Goal: Communication & Community: Ask a question

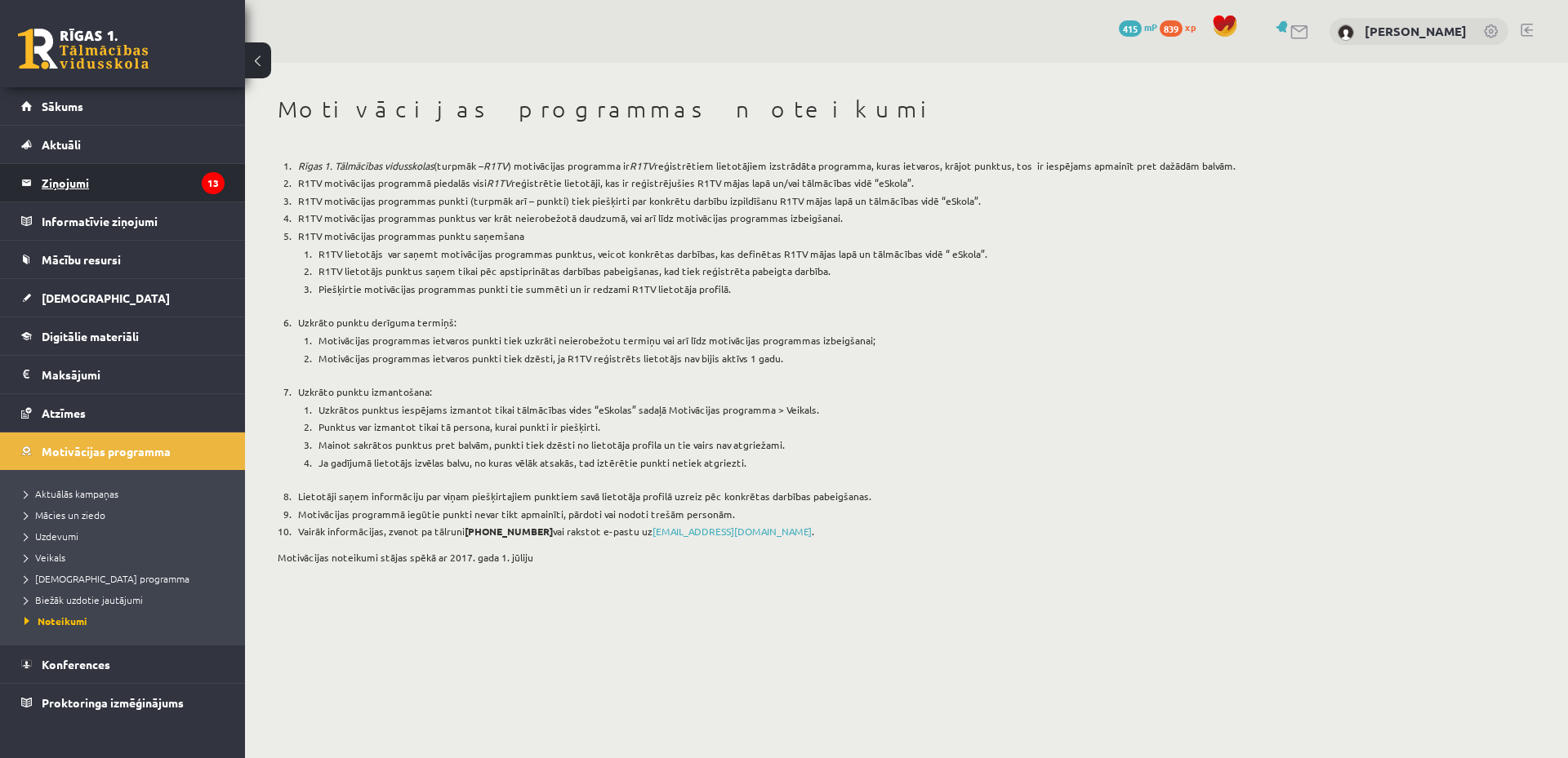
click at [132, 186] on legend "Ziņojumi 13" at bounding box center [133, 183] width 183 height 38
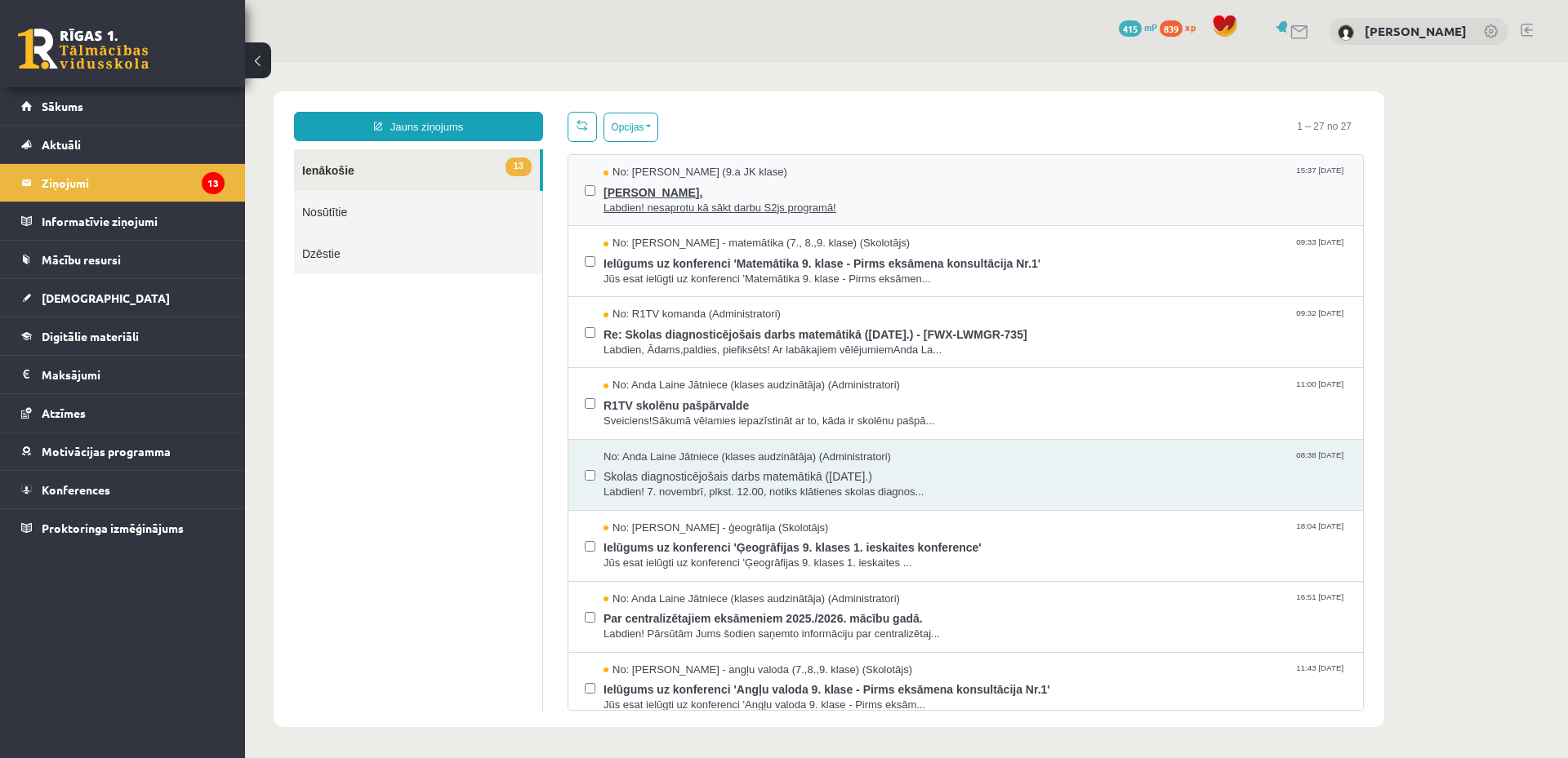
click at [908, 188] on span "[PERSON_NAME]." at bounding box center [975, 190] width 743 height 20
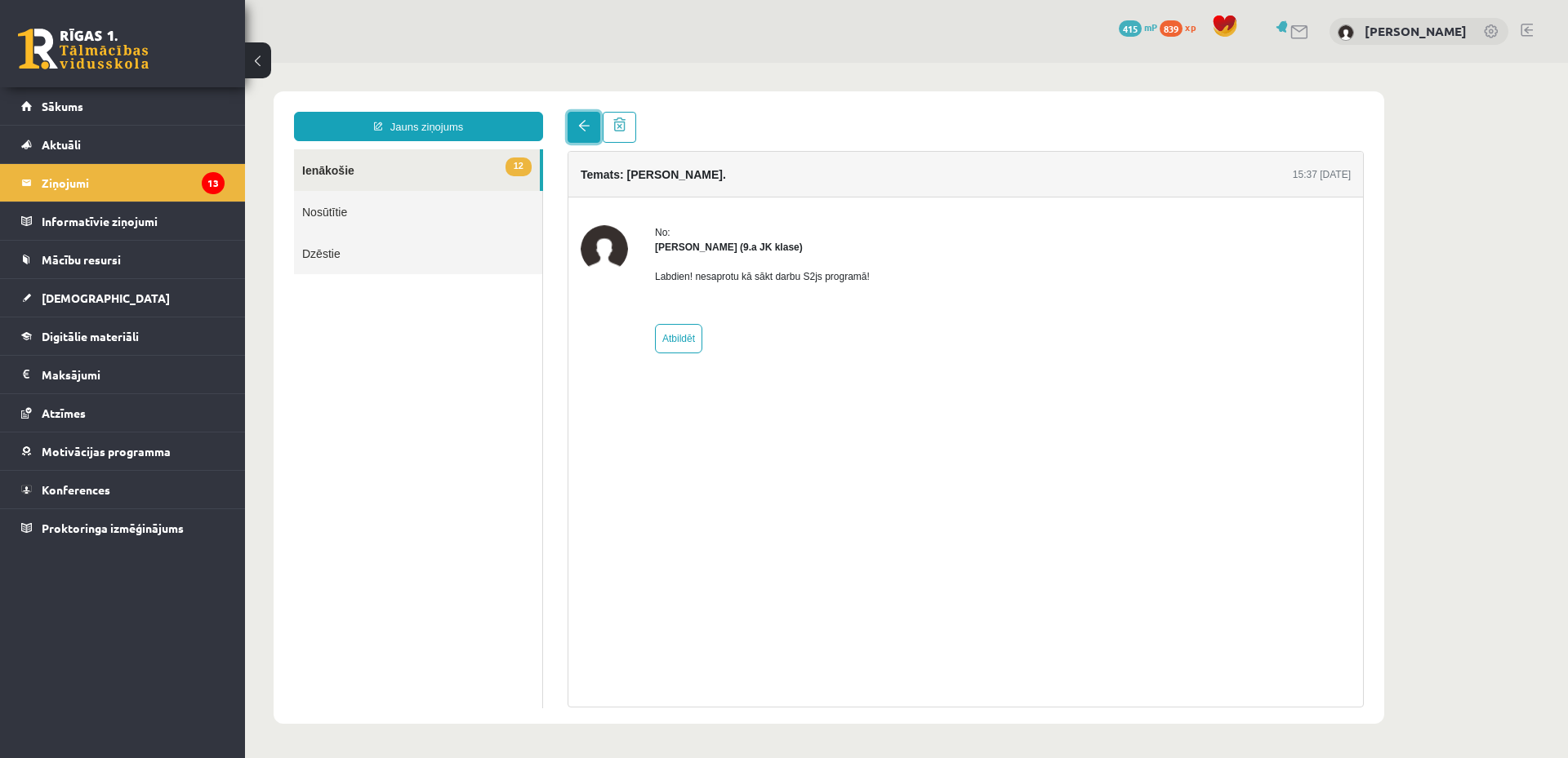
click at [579, 137] on link at bounding box center [583, 126] width 33 height 31
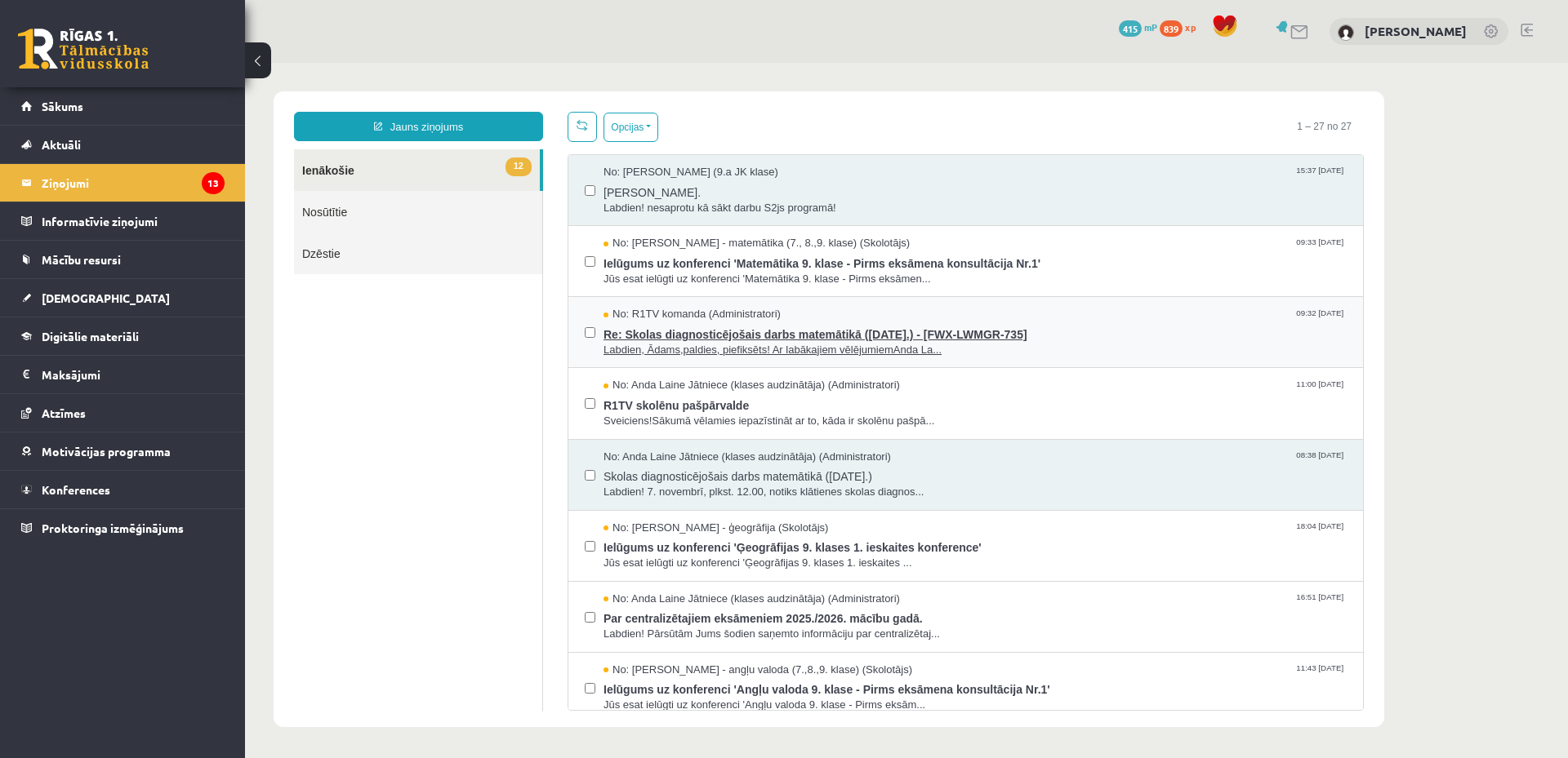
click at [1081, 330] on span "Re: Skolas diagnosticējošais darbs matemātikā ([DATE].) - [FWX-LWMGR-735]" at bounding box center [975, 333] width 743 height 20
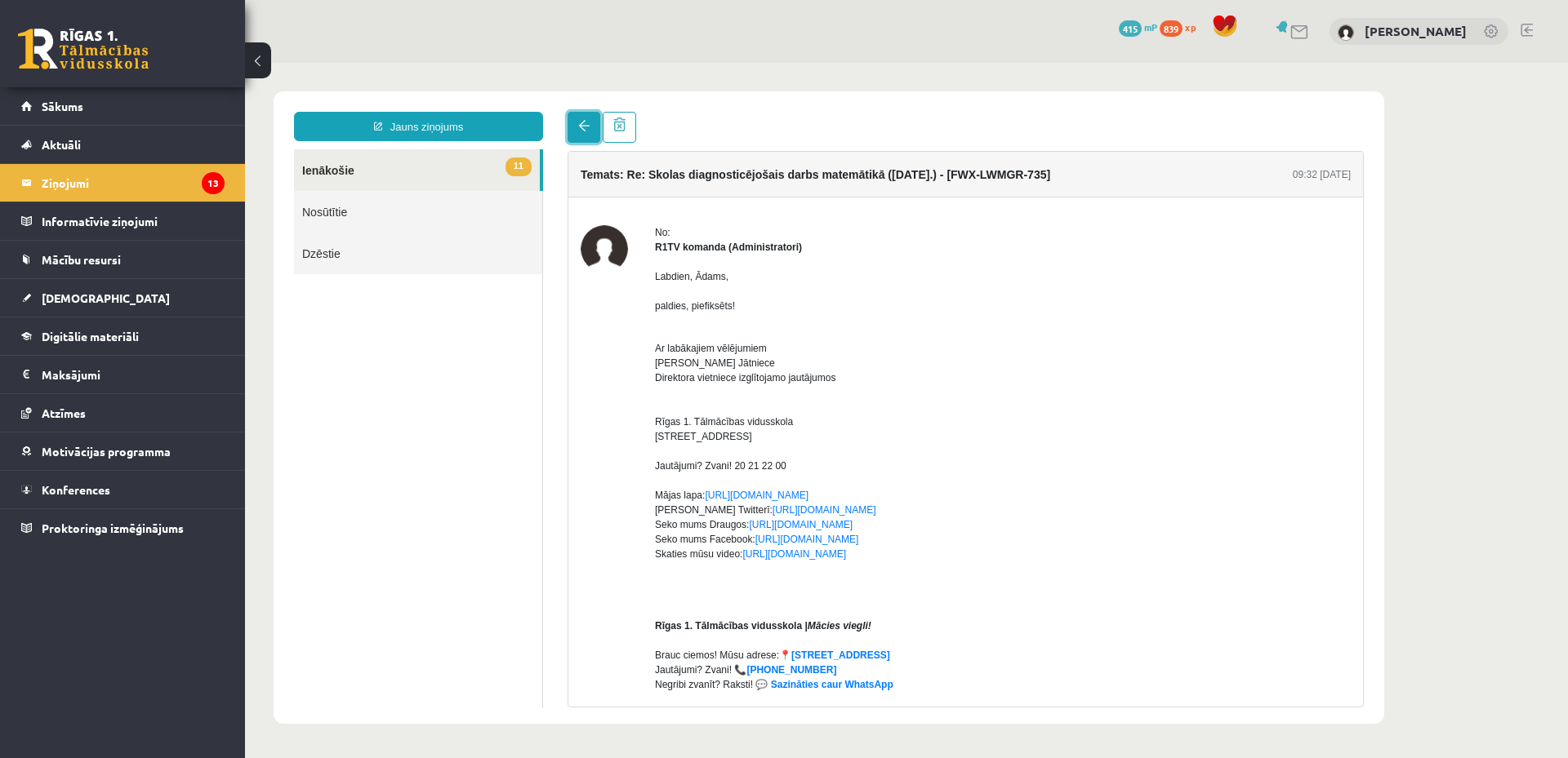
click at [572, 129] on link at bounding box center [583, 126] width 33 height 31
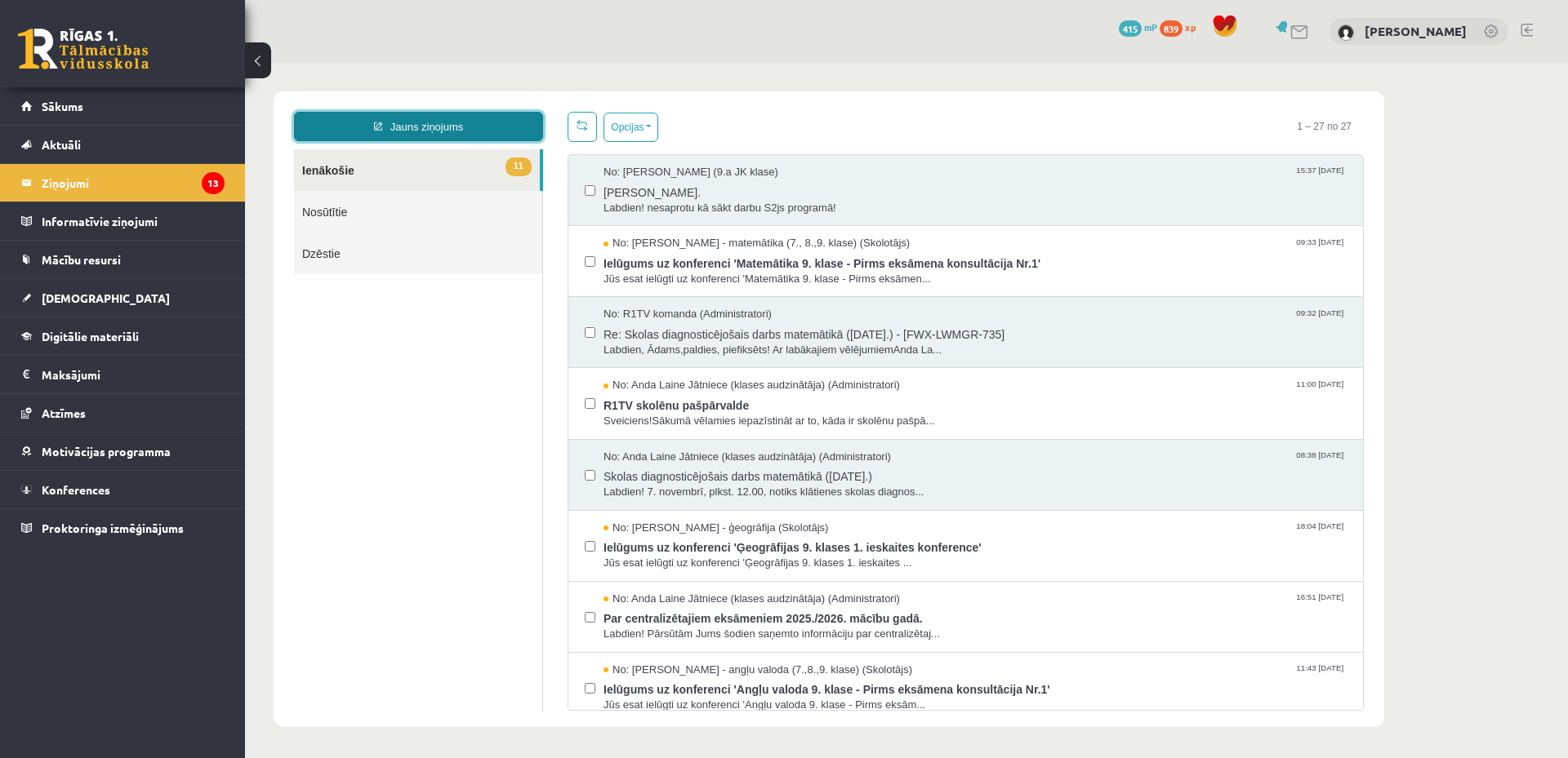
click at [470, 121] on link "Jauns ziņojums" at bounding box center [418, 126] width 249 height 29
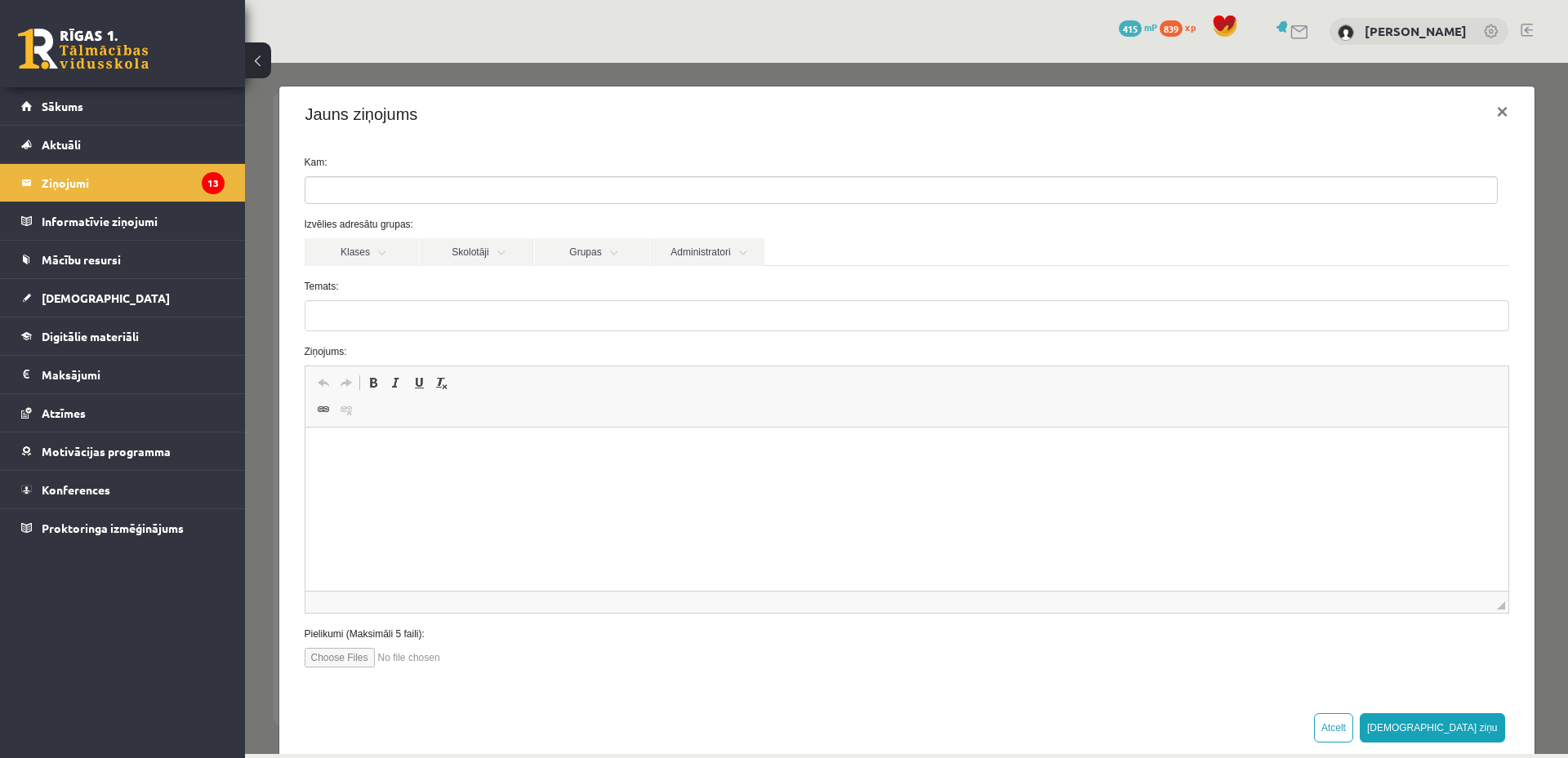
click at [548, 183] on ul at bounding box center [901, 189] width 1192 height 26
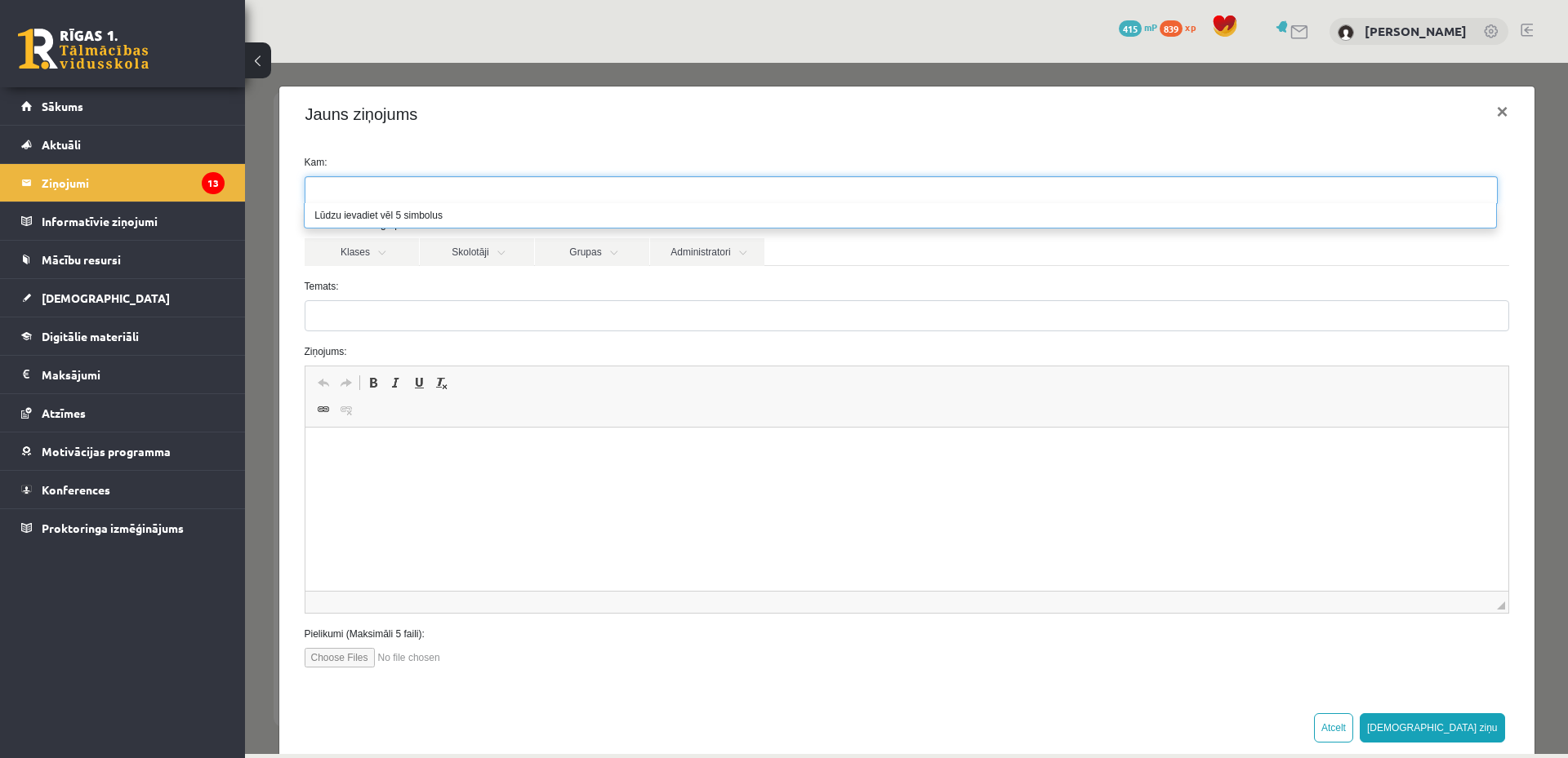
click at [529, 137] on div "Jauns ziņojums ×" at bounding box center [907, 114] width 1255 height 55
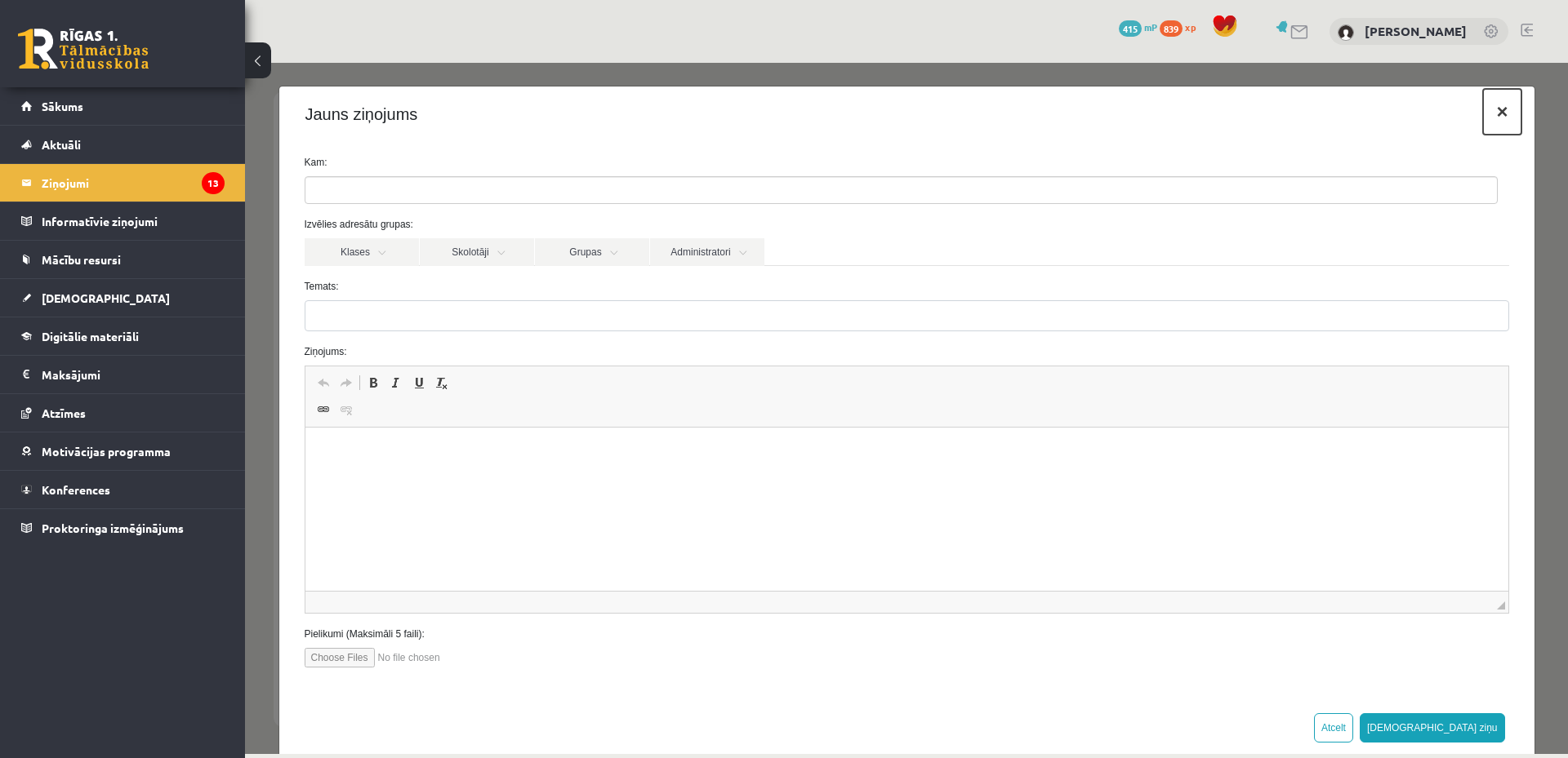
click at [1497, 109] on button "×" at bounding box center [1502, 111] width 38 height 46
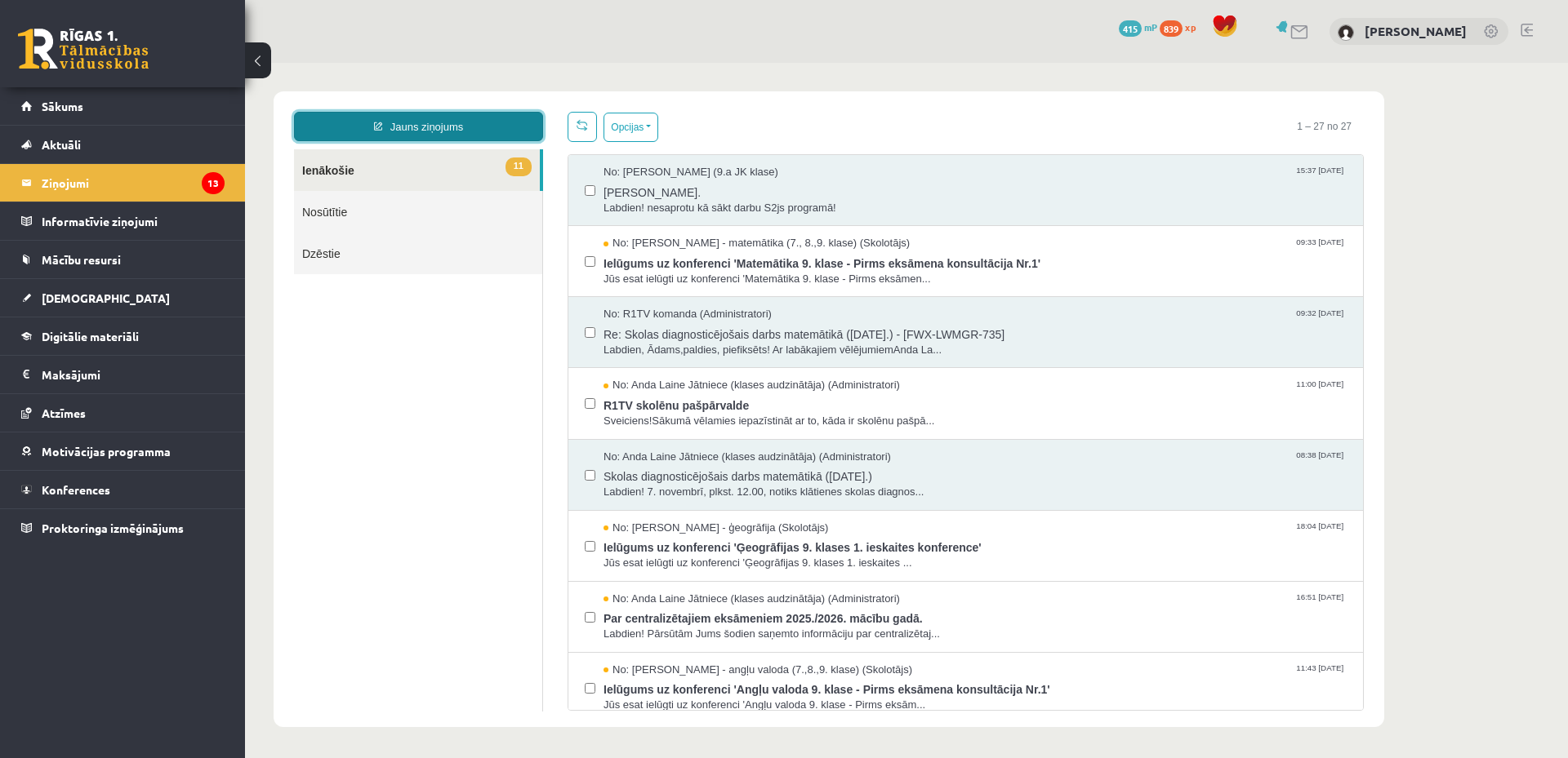
click at [453, 124] on link "Jauns ziņojums" at bounding box center [418, 126] width 249 height 29
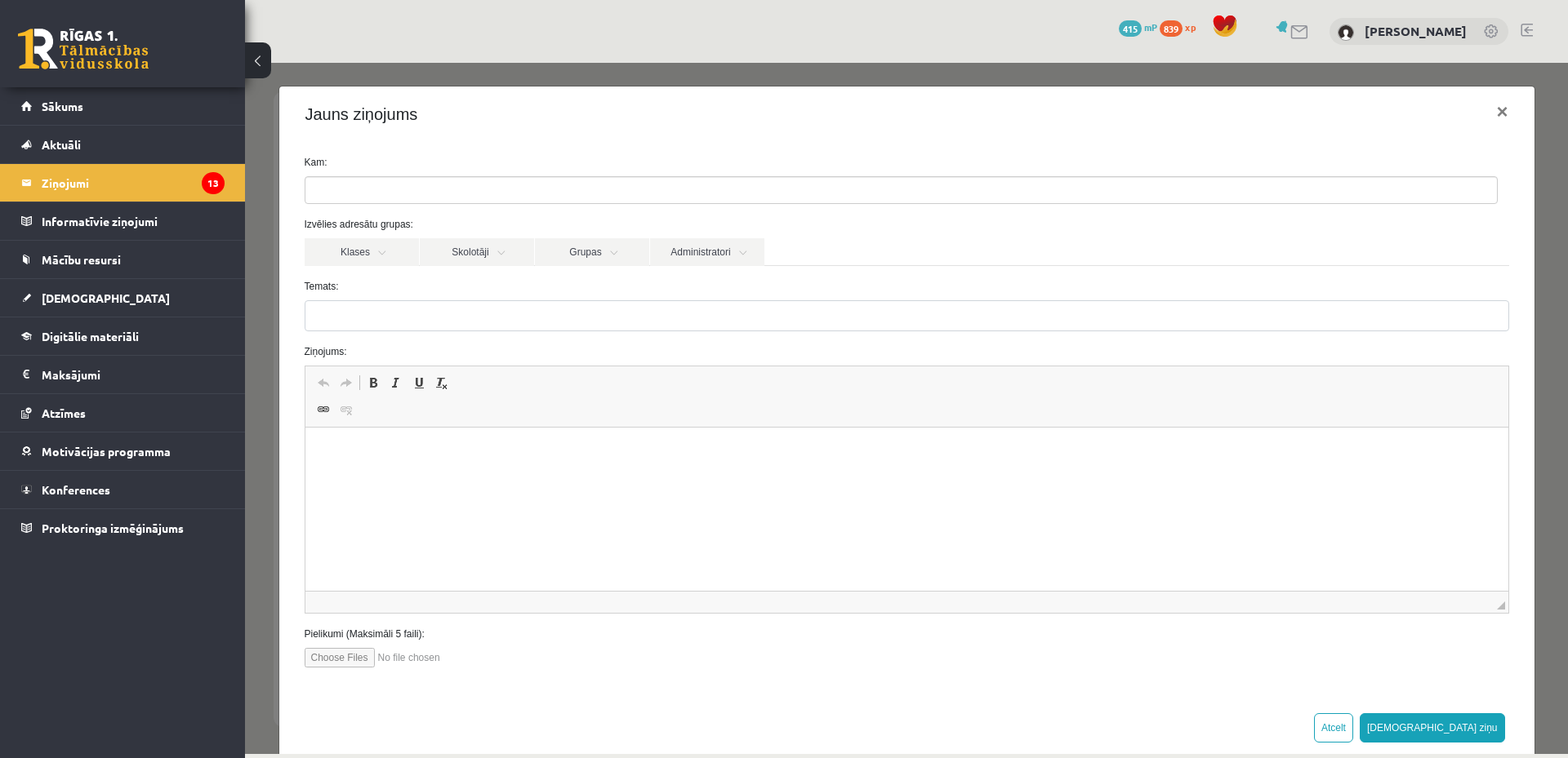
click at [451, 187] on ul at bounding box center [901, 189] width 1192 height 26
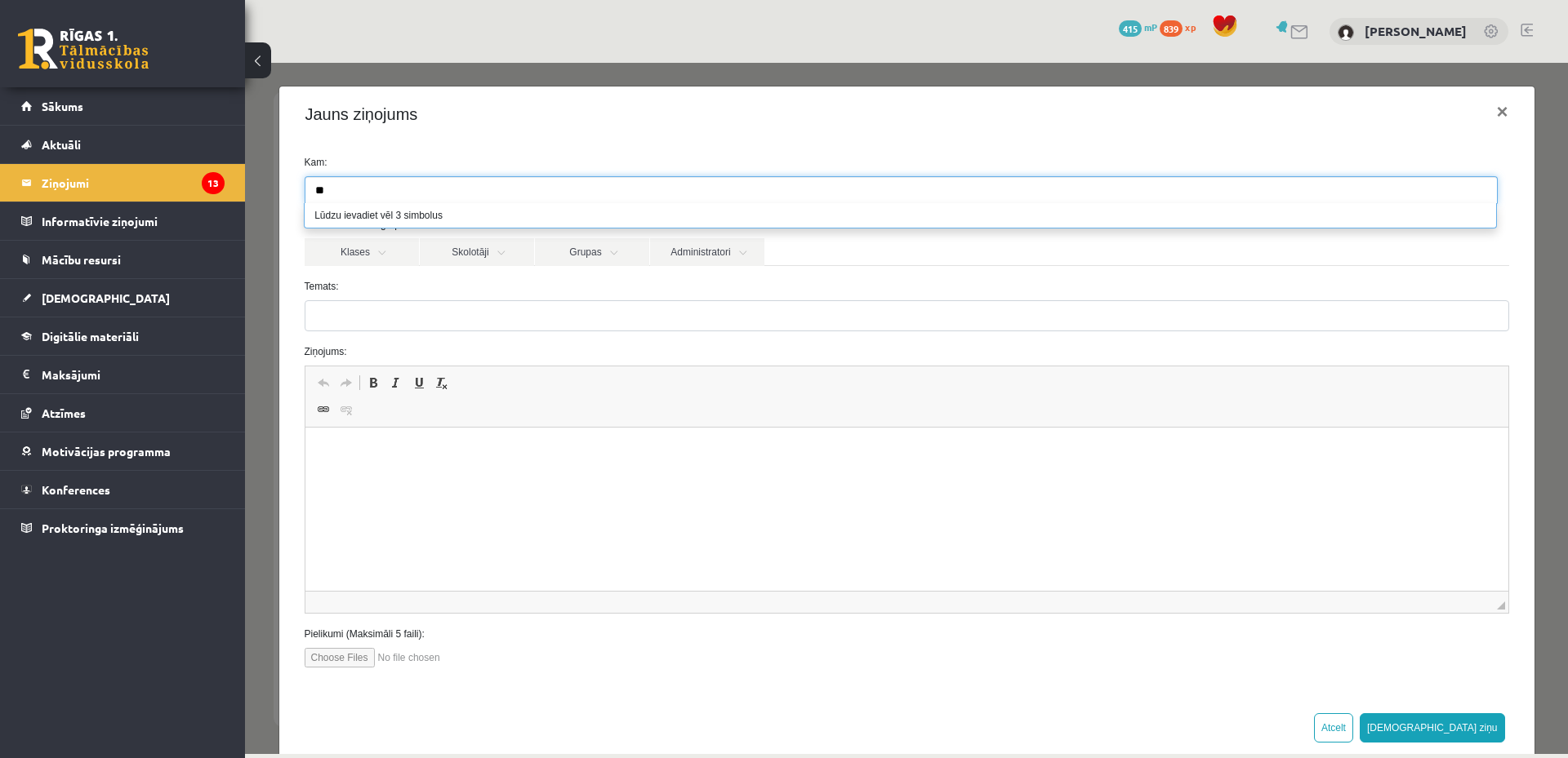
type input "*"
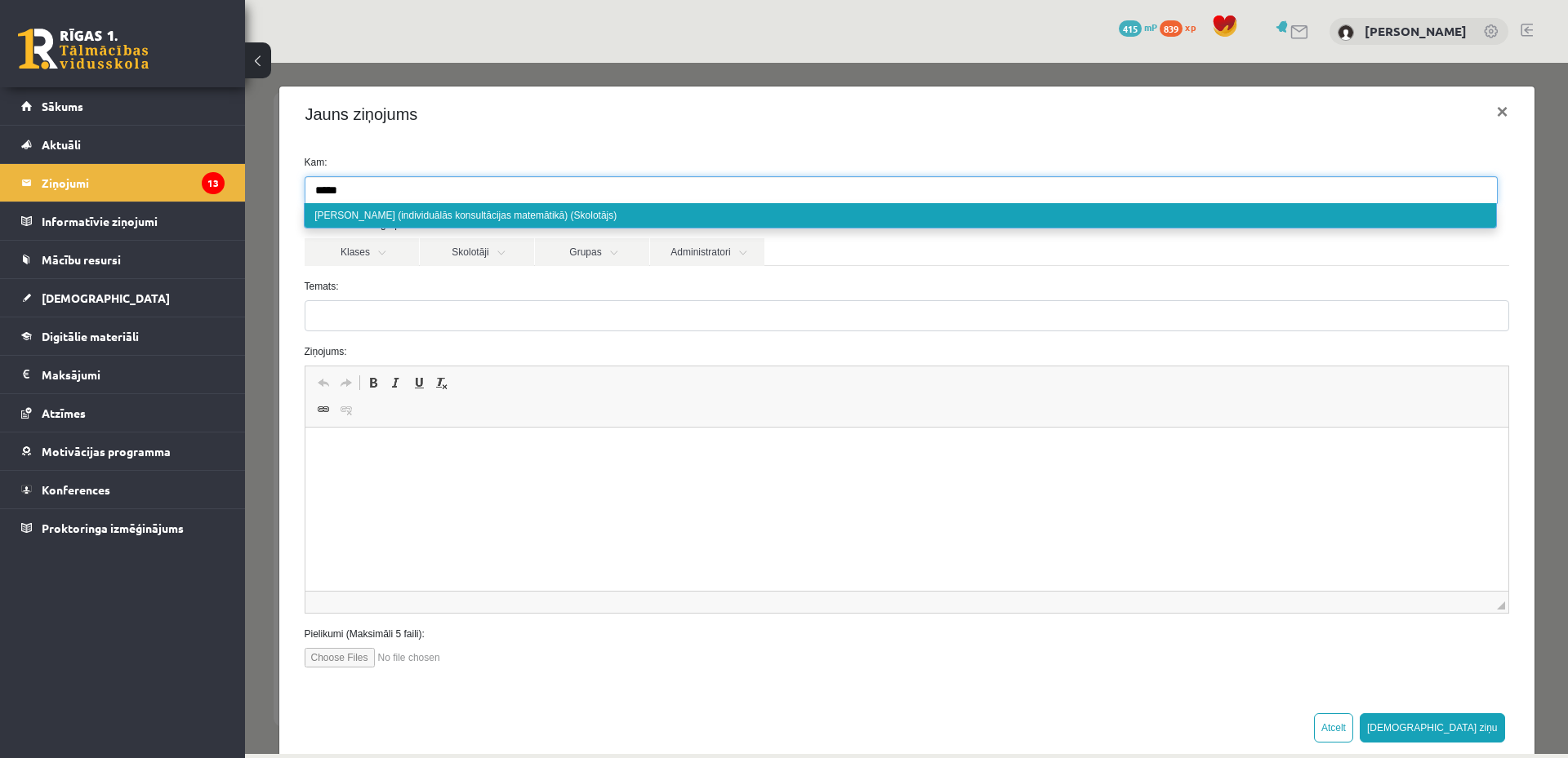
type input "*****"
click at [1250, 116] on div "Jauns ziņojums ×" at bounding box center [907, 114] width 1255 height 55
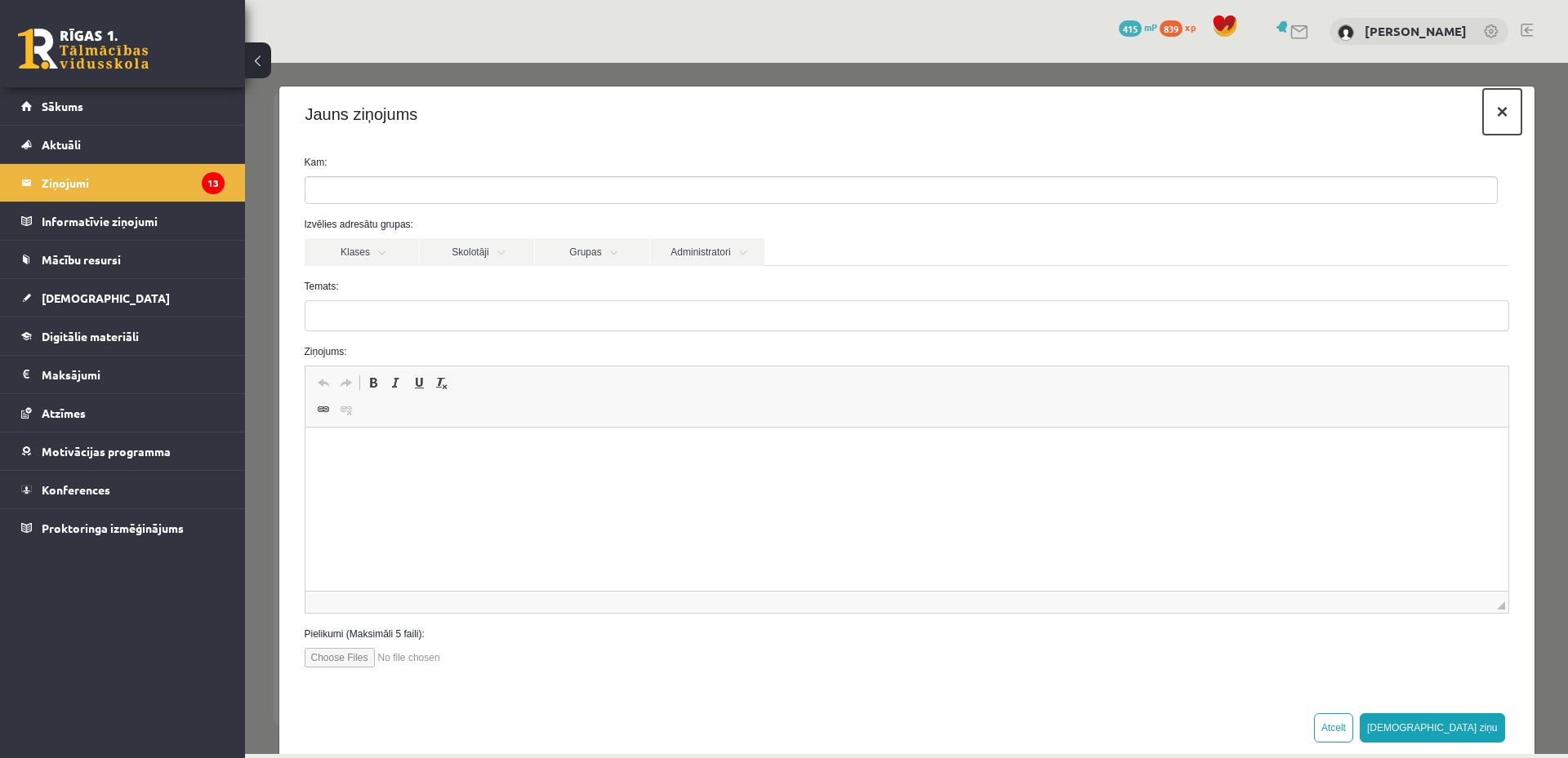
click at [1487, 111] on button "×" at bounding box center [1502, 111] width 38 height 46
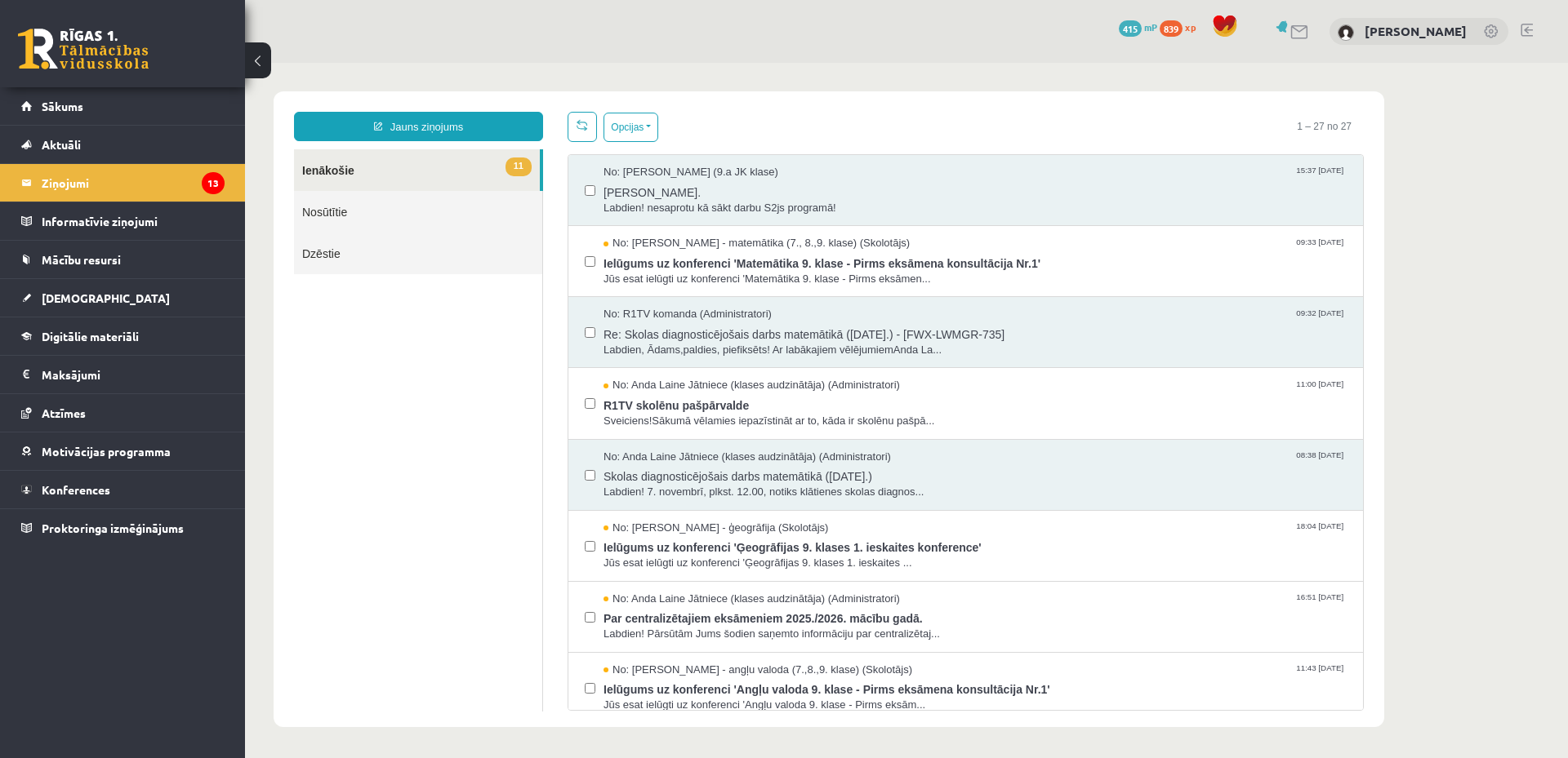
click at [465, 214] on link "Nosūtītie" at bounding box center [418, 212] width 248 height 42
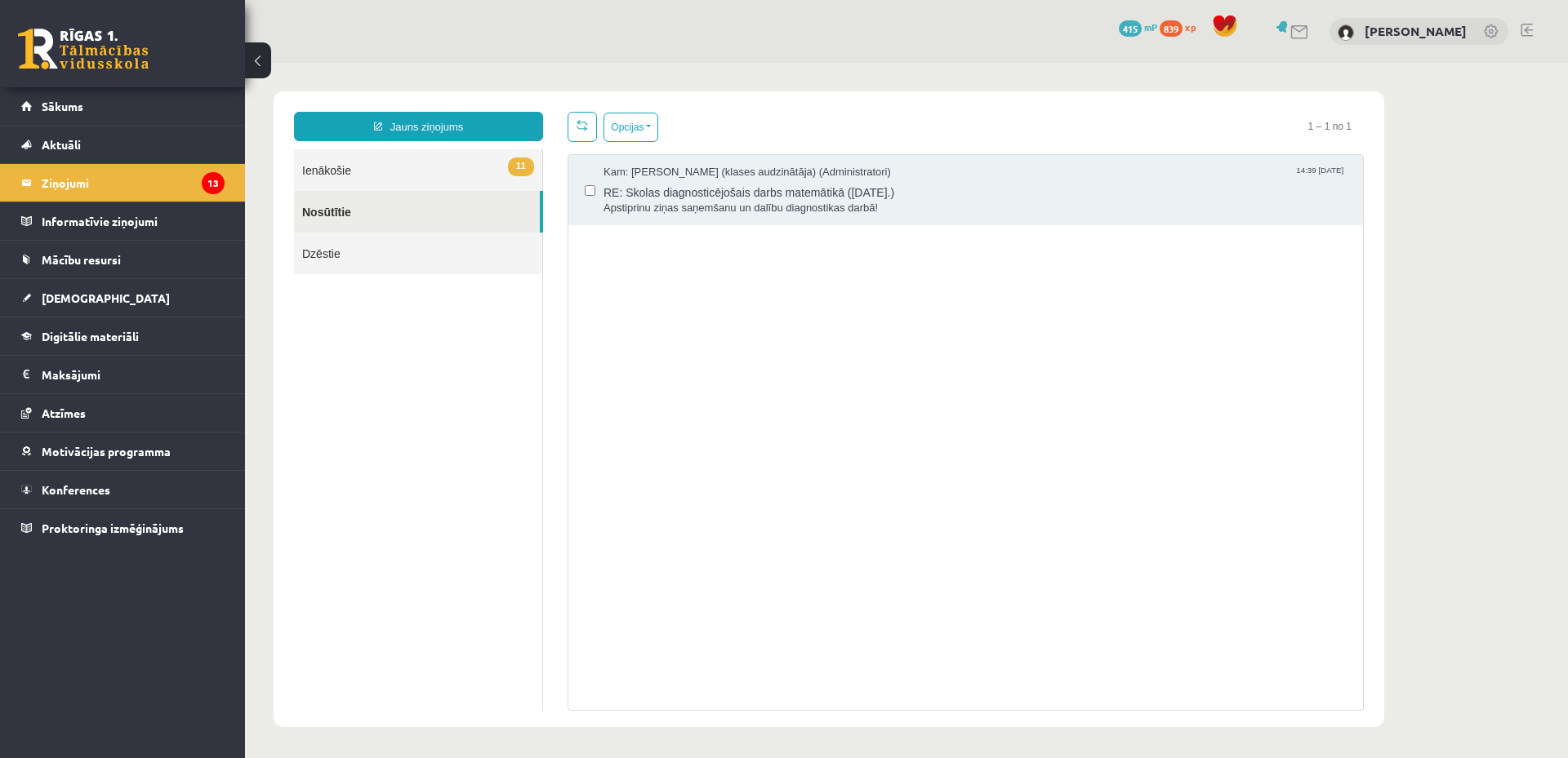
click at [465, 172] on link "11 Ienākošie" at bounding box center [418, 170] width 248 height 42
